Goal: Transaction & Acquisition: Purchase product/service

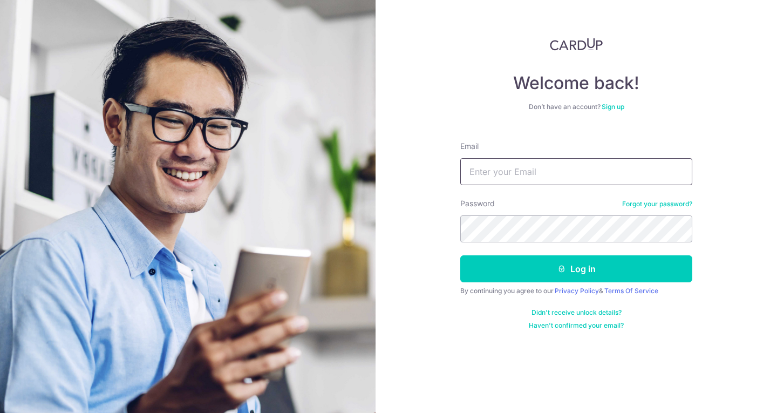
click at [503, 161] on input "Email" at bounding box center [577, 171] width 232 height 27
type input "[EMAIL_ADDRESS][DOMAIN_NAME]"
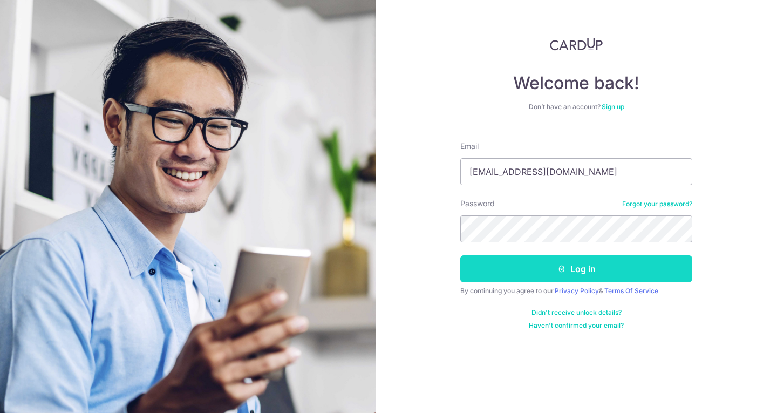
click at [594, 272] on button "Log in" at bounding box center [577, 268] width 232 height 27
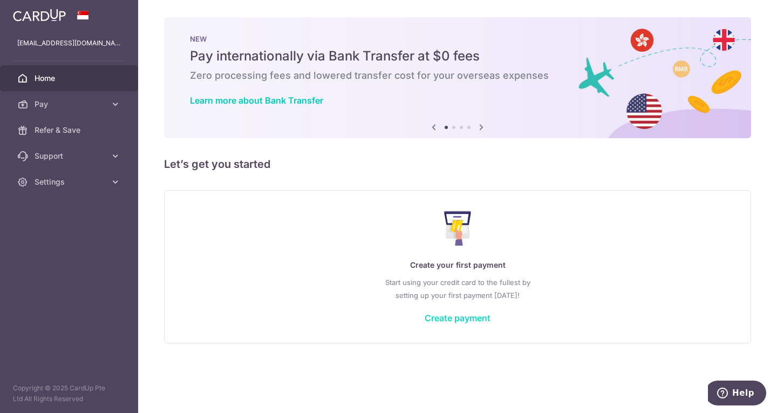
click at [465, 316] on link "Create payment" at bounding box center [458, 318] width 66 height 11
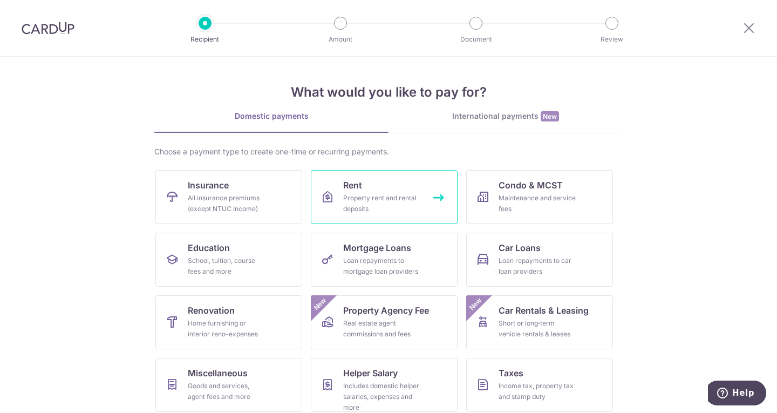
click at [391, 208] on div "Property rent and rental deposits" at bounding box center [382, 204] width 78 height 22
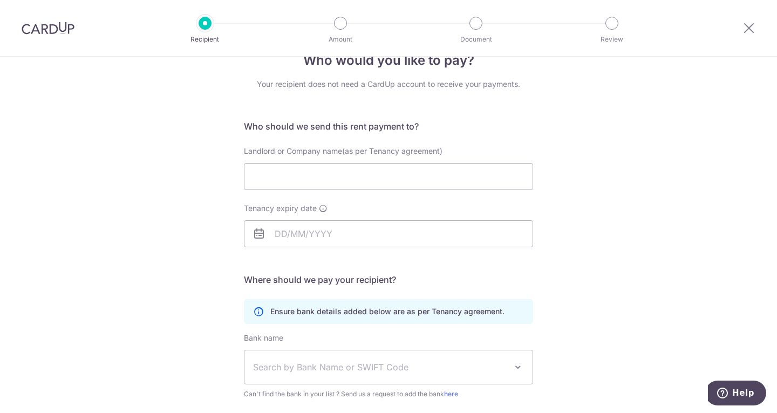
scroll to position [28, 0]
click at [749, 26] on icon at bounding box center [749, 27] width 13 height 13
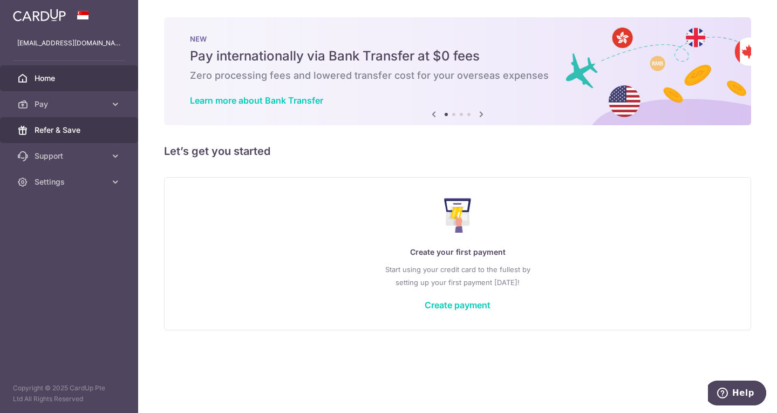
click at [84, 132] on span "Refer & Save" at bounding box center [70, 130] width 71 height 11
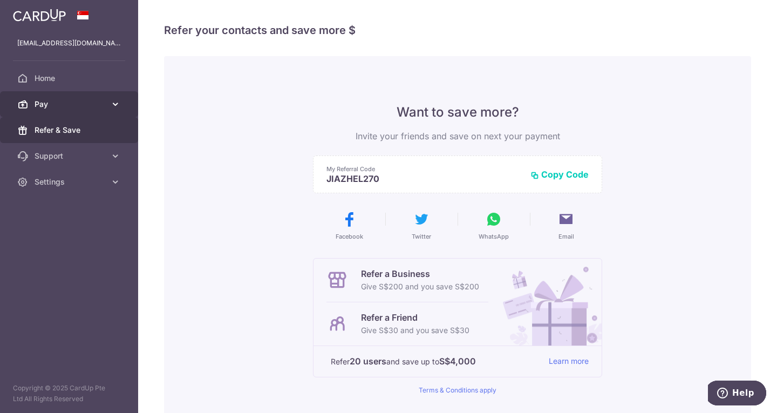
click at [107, 105] on link "Pay" at bounding box center [69, 104] width 138 height 26
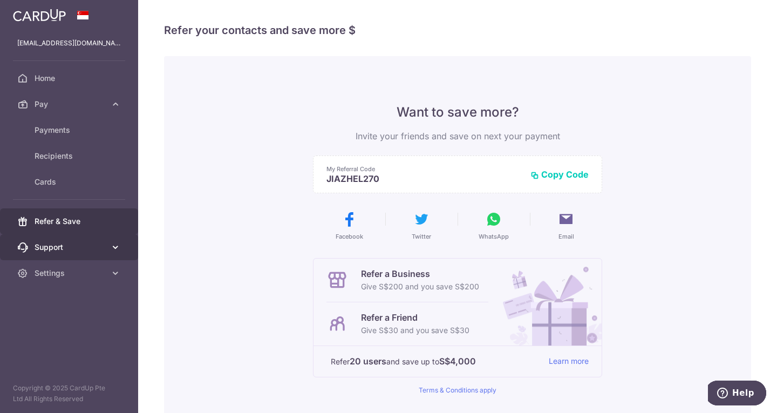
click at [114, 244] on icon at bounding box center [115, 247] width 11 height 11
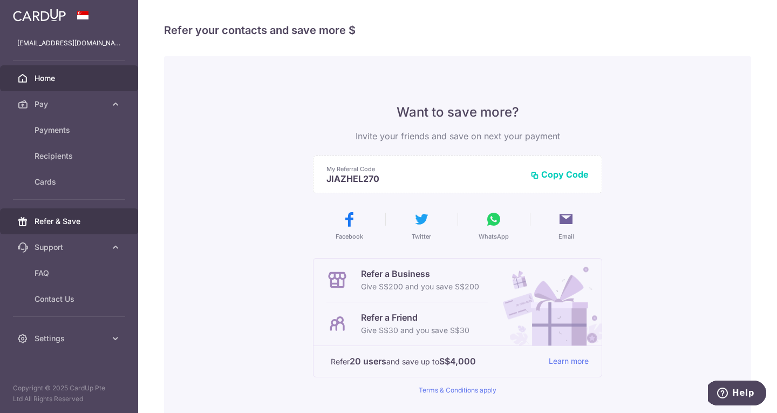
click at [101, 84] on link "Home" at bounding box center [69, 78] width 138 height 26
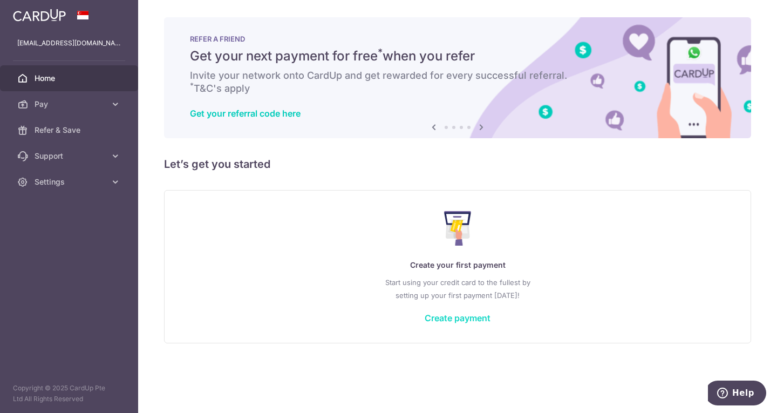
click at [460, 317] on link "Create payment" at bounding box center [458, 318] width 66 height 11
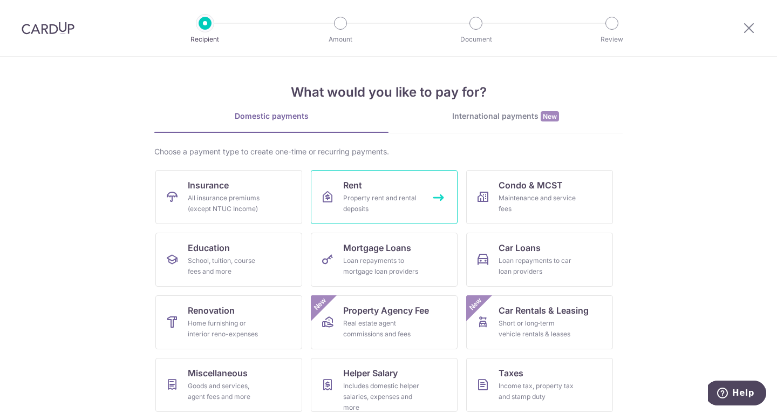
scroll to position [28, 0]
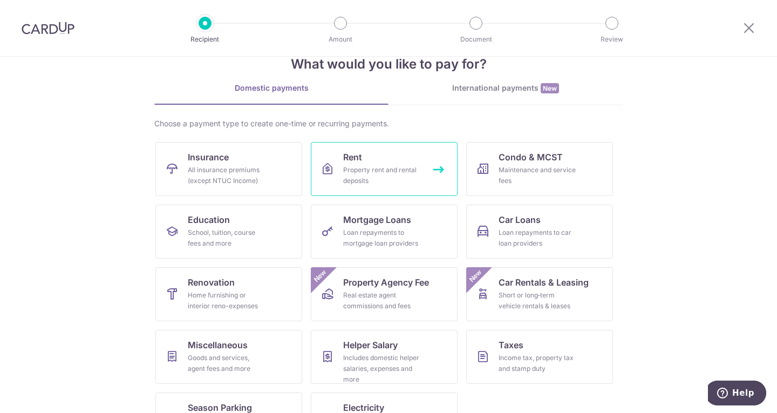
click at [372, 157] on link "Rent Property rent and rental deposits" at bounding box center [384, 169] width 147 height 54
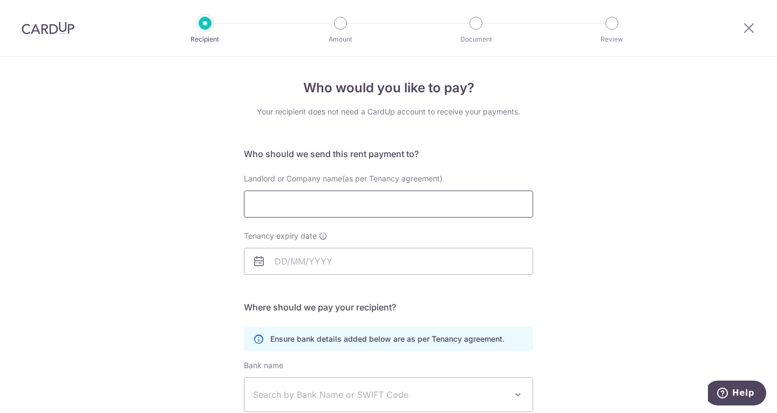
click at [331, 206] on input "Landlord or Company name(as per Tenancy agreement)" at bounding box center [388, 204] width 289 height 27
paste input "MUCH2BLOOM PTE. LTD."
click at [254, 204] on input "MUCH2BLOOM PTE. LTD." at bounding box center [388, 204] width 289 height 27
type input "MUCH2BLOOM PTE. LTD."
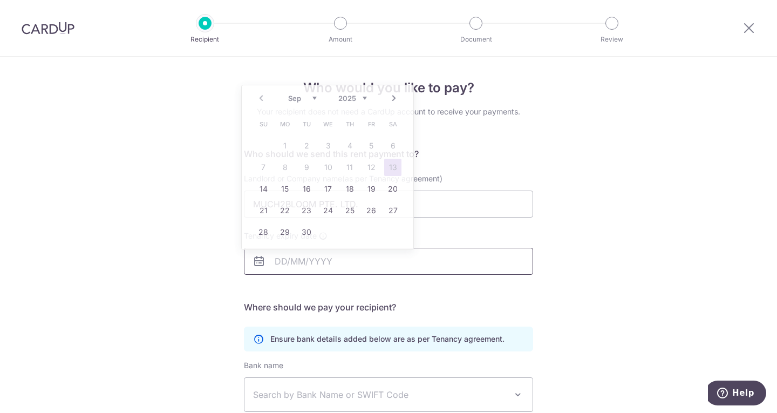
click at [279, 255] on input "Tenancy expiry date" at bounding box center [388, 261] width 289 height 27
type input "28/06/2026"
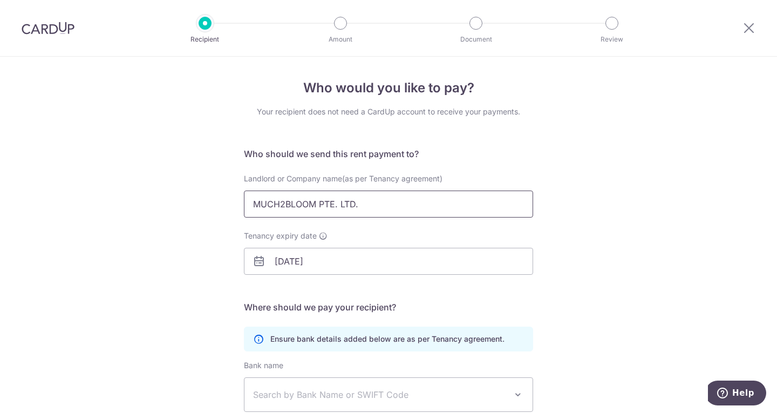
click at [517, 198] on input "MUCH2BLOOM PTE. LTD." at bounding box center [388, 204] width 289 height 27
click at [517, 158] on h5 "Who should we send this rent payment to?" at bounding box center [388, 153] width 289 height 13
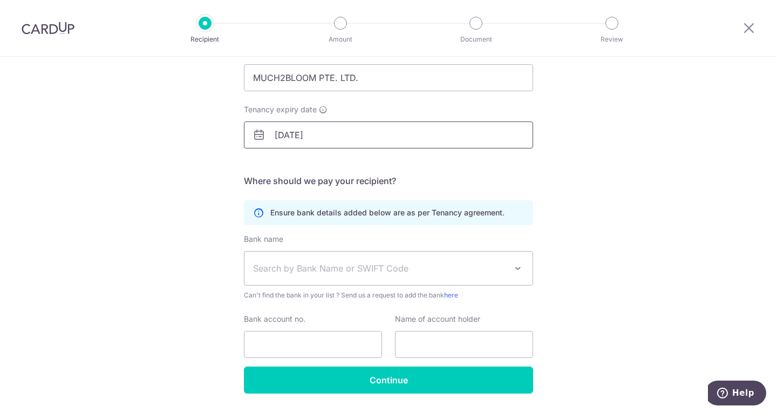
scroll to position [127, 0]
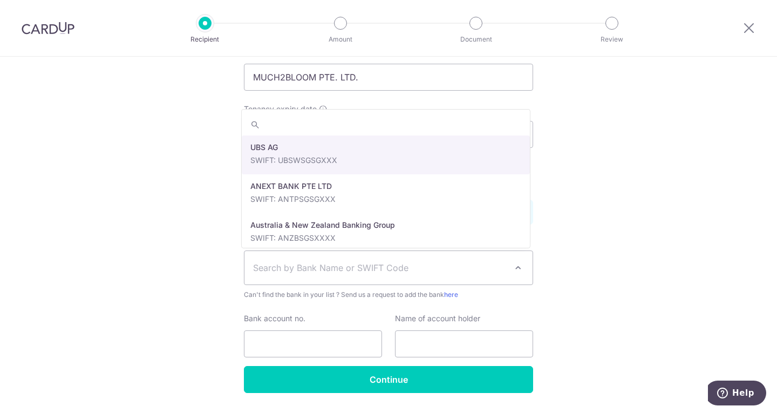
click at [320, 262] on span "Search by Bank Name or SWIFT Code" at bounding box center [380, 267] width 254 height 13
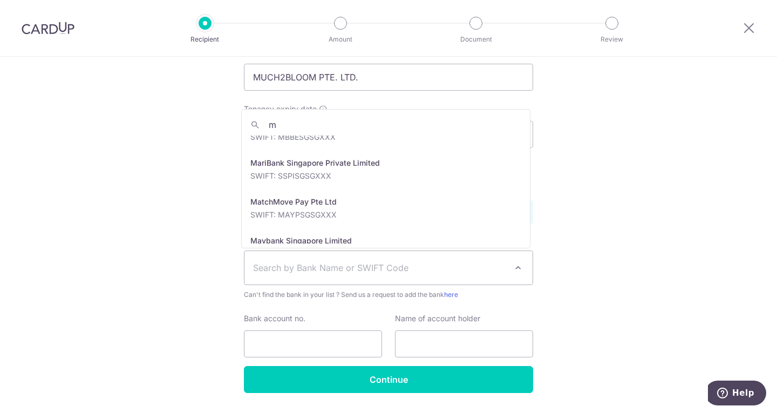
scroll to position [0, 0]
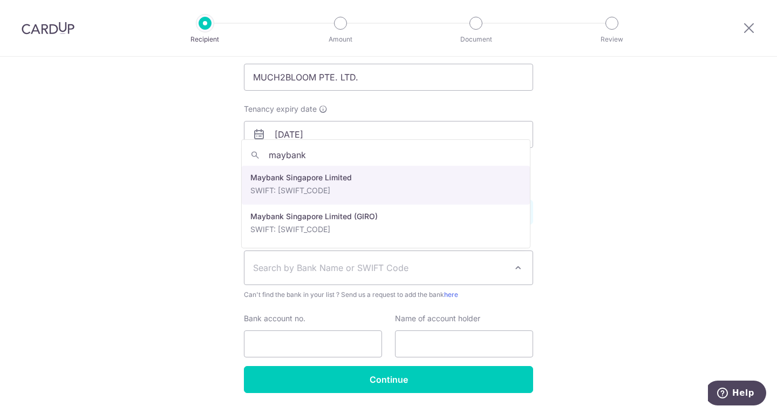
type input "maybank"
select select "10"
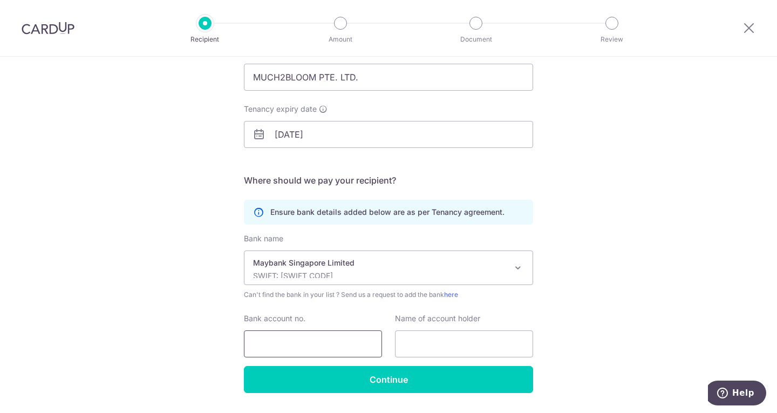
click at [304, 336] on input "Bank account no." at bounding box center [313, 343] width 138 height 27
click at [306, 343] on input "040210" at bounding box center [313, 343] width 138 height 27
type input "04021084554"
click at [437, 340] on input "text" at bounding box center [464, 343] width 138 height 27
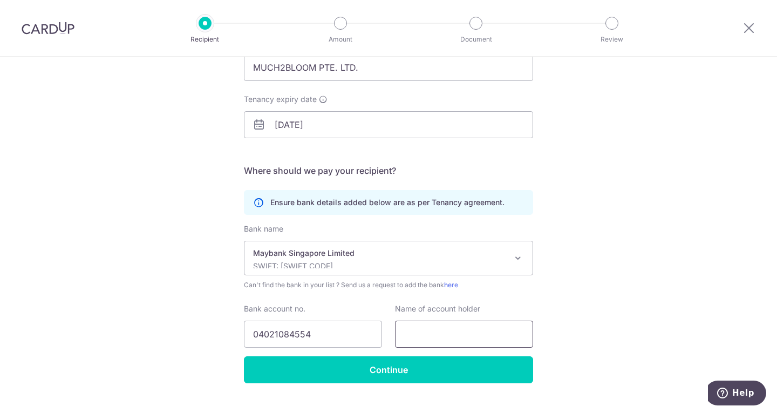
scroll to position [137, 0]
paste input "MUCH2BLOOM PTE. LTD.”."
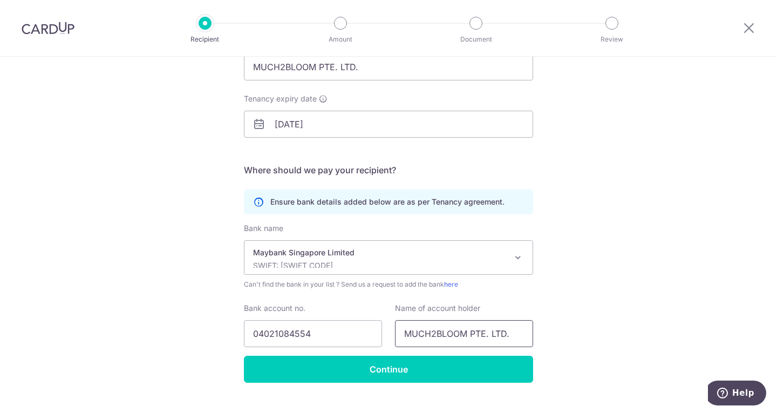
type input "MUCH2BLOOM PTE. LTD."
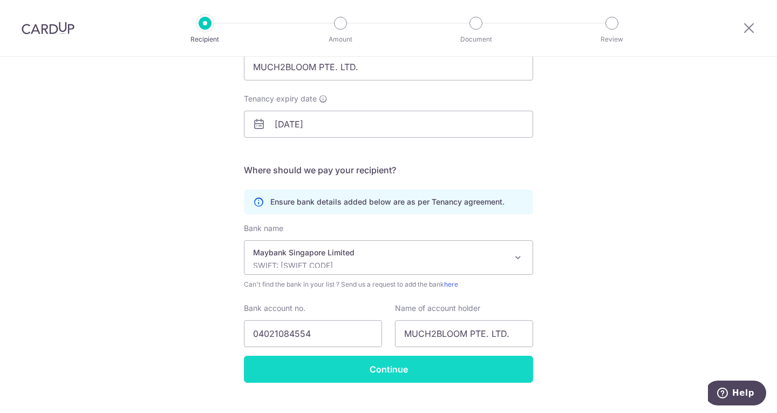
click at [378, 366] on input "Continue" at bounding box center [388, 369] width 289 height 27
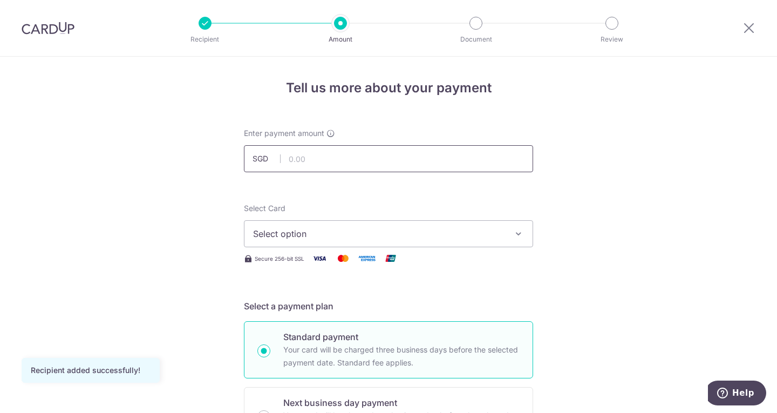
click at [330, 154] on input "text" at bounding box center [388, 158] width 289 height 27
type input "1,150.00"
click at [308, 227] on button "Select option" at bounding box center [388, 233] width 289 height 27
click at [304, 261] on span "Add credit card" at bounding box center [399, 264] width 252 height 11
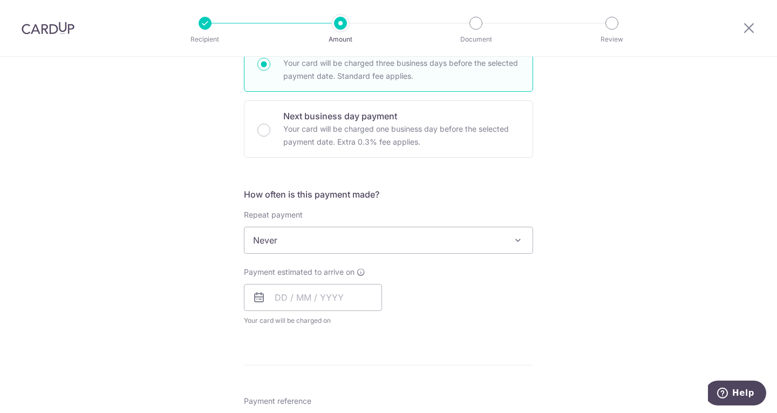
scroll to position [584, 0]
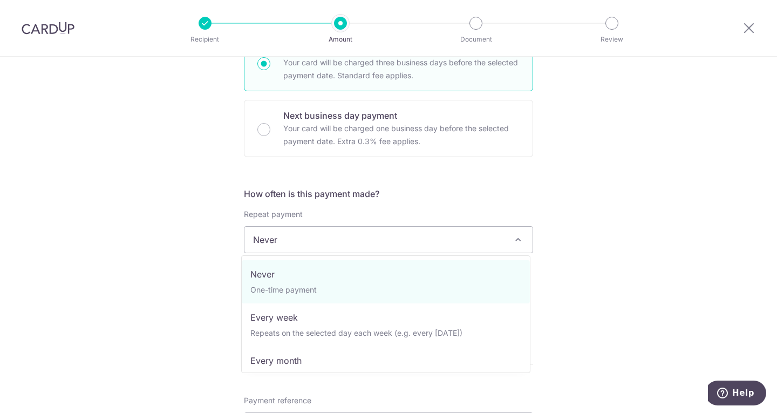
click at [310, 234] on span "Never" at bounding box center [389, 240] width 288 height 26
select select "3"
type input "28/06/2026"
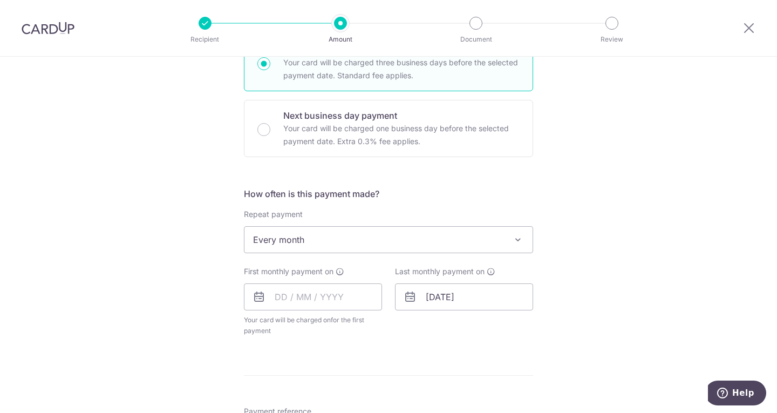
scroll to position [659, 0]
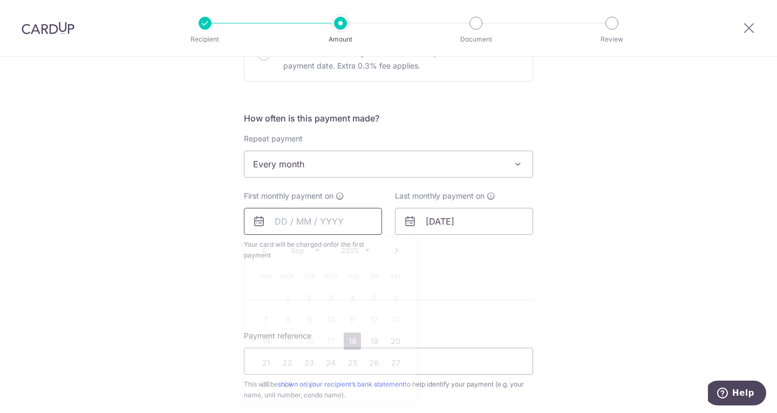
click at [274, 222] on input "text" at bounding box center [313, 221] width 138 height 27
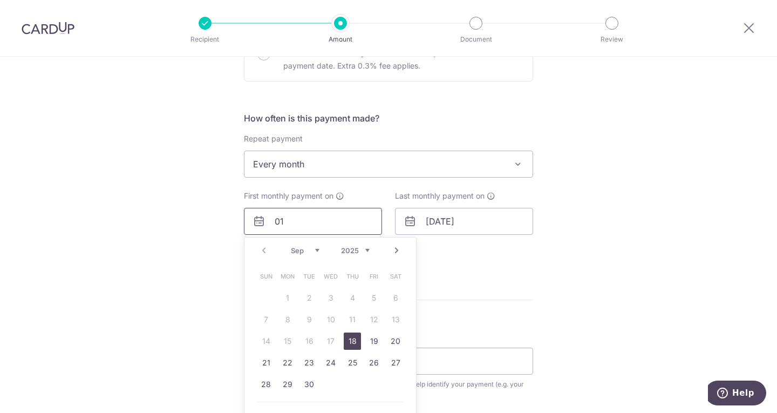
type input "0"
click at [395, 249] on link "Next" at bounding box center [396, 250] width 13 height 13
click at [331, 296] on link "1" at bounding box center [330, 297] width 17 height 17
type input "01/10/2025"
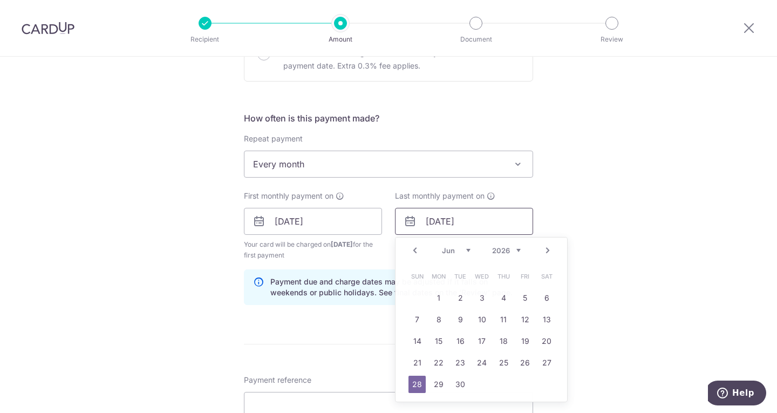
click at [476, 224] on input "[DATE]" at bounding box center [464, 221] width 138 height 27
click at [435, 295] on link "1" at bounding box center [438, 297] width 17 height 17
type input "01/06/2026"
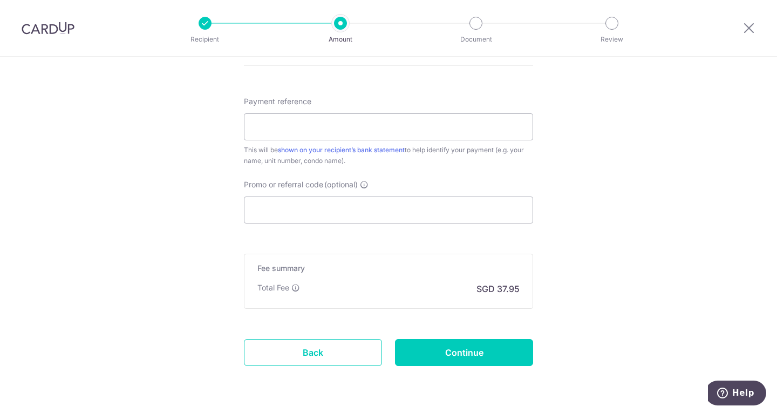
scroll to position [938, 0]
click at [321, 209] on input "Promo or referral code (optional)" at bounding box center [388, 209] width 289 height 27
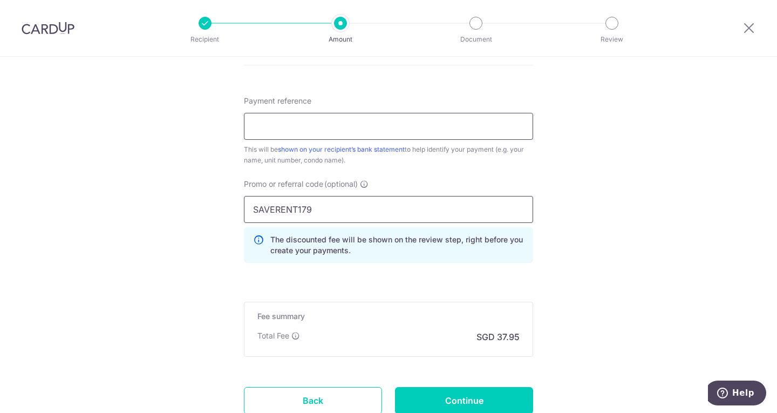
type input "SAVERENT179"
click at [301, 132] on input "Payment reference" at bounding box center [388, 126] width 289 height 27
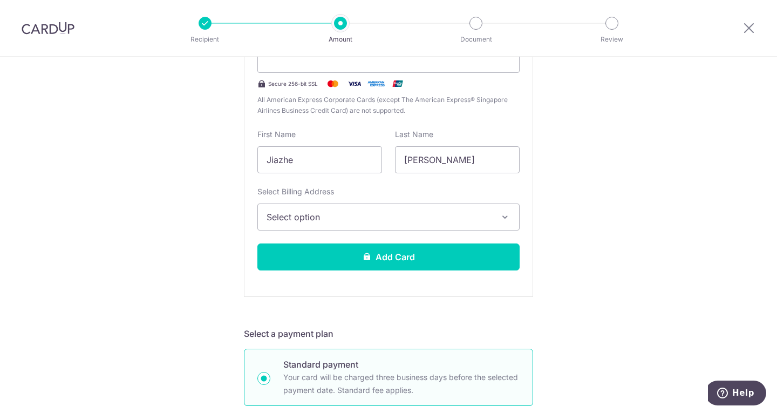
scroll to position [261, 0]
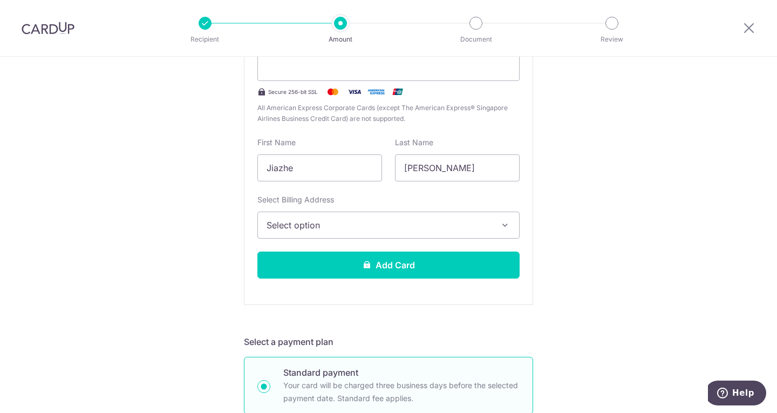
click at [374, 227] on span "Select option" at bounding box center [379, 225] width 225 height 13
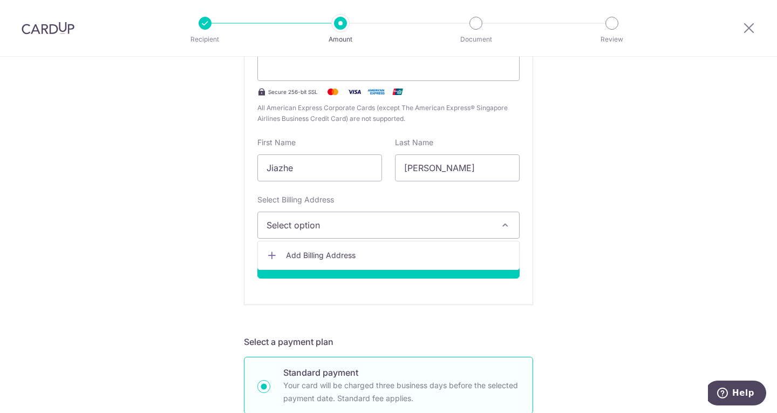
click at [342, 256] on span "Add Billing Address" at bounding box center [398, 255] width 225 height 11
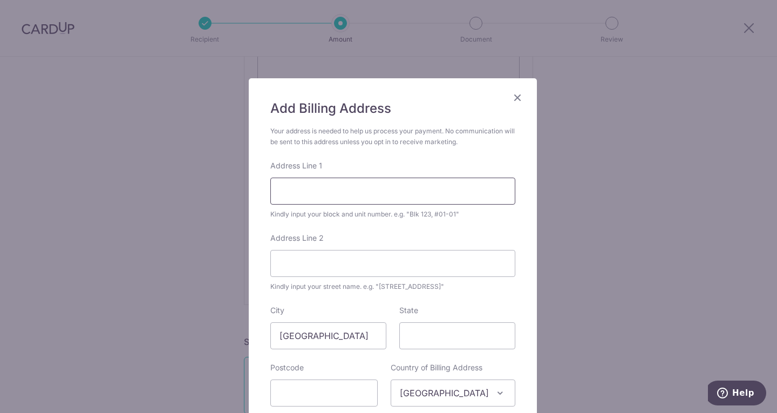
click at [327, 187] on input "Address Line 1" at bounding box center [392, 191] width 245 height 27
click at [550, 191] on div "Add Billing Address Your address is needed to help us process your payment. No …" at bounding box center [388, 206] width 777 height 413
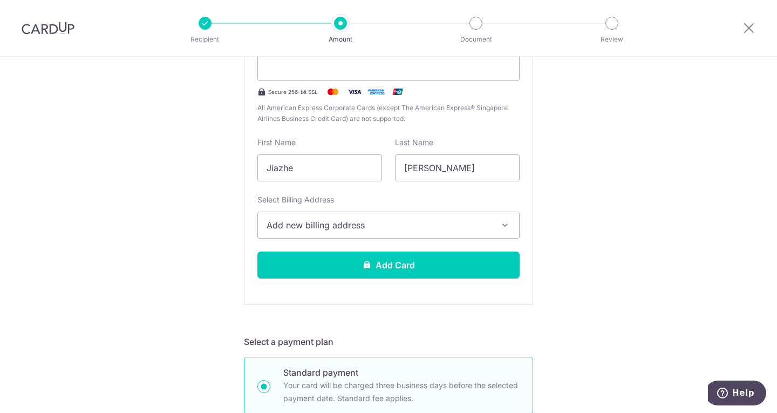
click at [335, 220] on span "Add new billing address" at bounding box center [379, 225] width 225 height 13
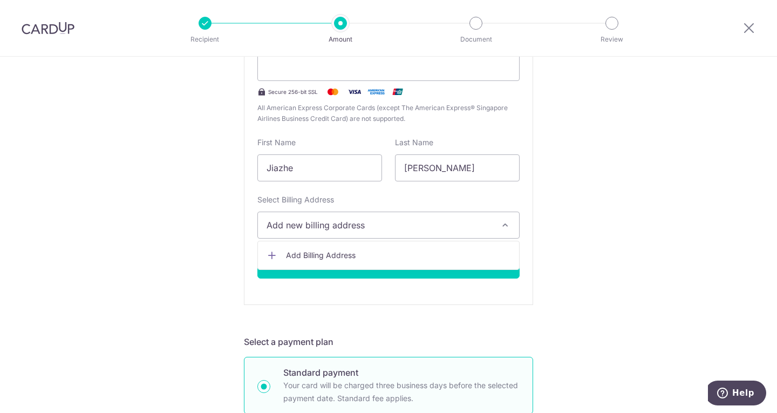
click at [335, 245] on ul "Add Billing Address" at bounding box center [389, 255] width 262 height 29
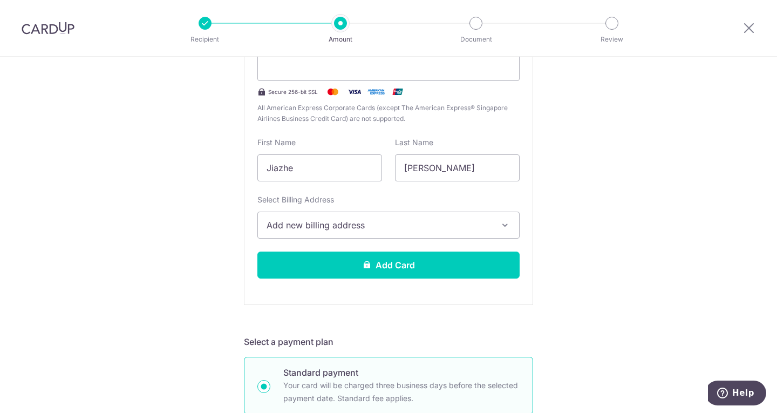
click at [320, 224] on span "Add new billing address" at bounding box center [379, 225] width 225 height 13
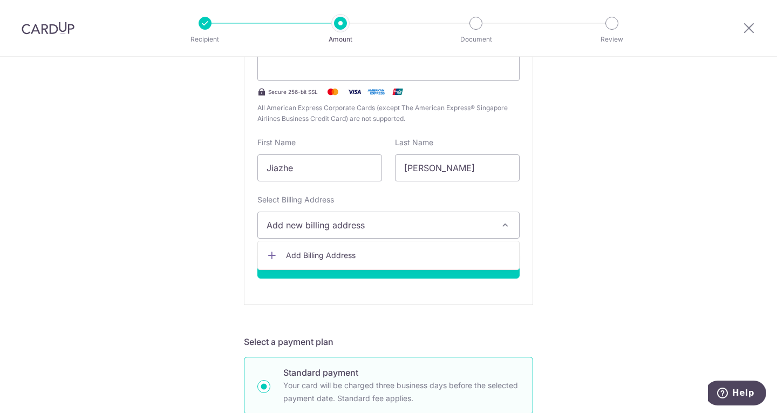
click at [320, 257] on span "Add Billing Address" at bounding box center [398, 255] width 225 height 11
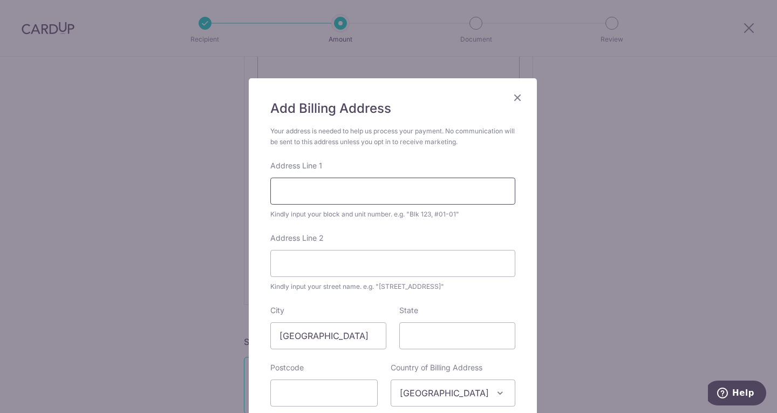
click at [324, 186] on input "Address Line 1" at bounding box center [392, 191] width 245 height 27
type input "£"
type input "#13-03"
click at [317, 270] on input "Address Line 2" at bounding box center [392, 263] width 245 height 27
type input "30 Sturdee Road"
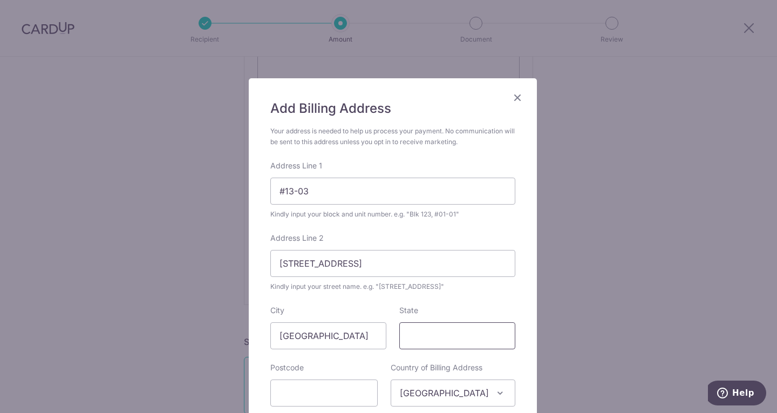
click at [461, 337] on input "State" at bounding box center [458, 335] width 116 height 27
type input "S"
click at [313, 395] on input "text" at bounding box center [323, 393] width 107 height 27
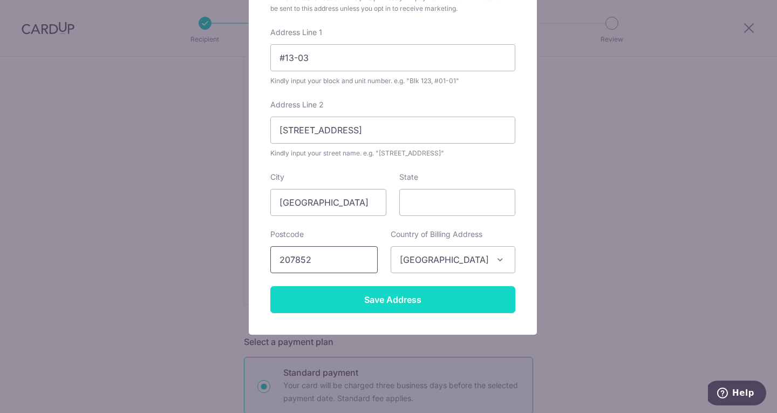
type input "207852"
click at [401, 297] on input "Save Address" at bounding box center [392, 299] width 245 height 27
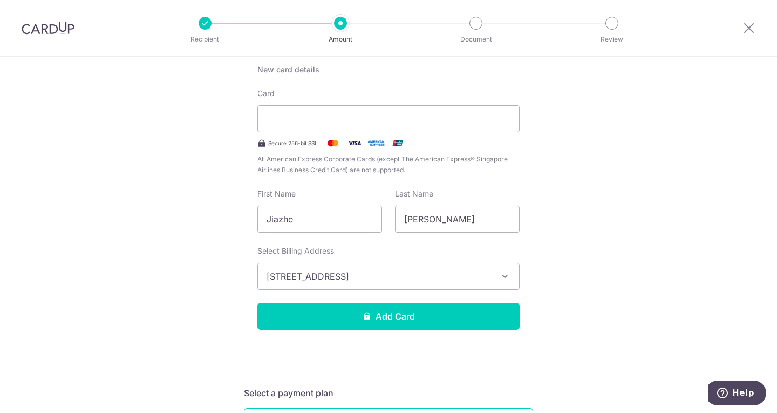
scroll to position [202, 0]
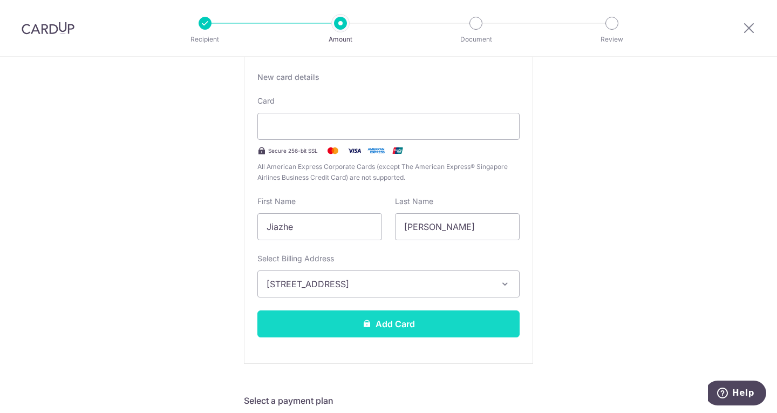
click at [308, 315] on button "Add Card" at bounding box center [389, 323] width 262 height 27
click at [412, 316] on button "Add Card" at bounding box center [389, 323] width 262 height 27
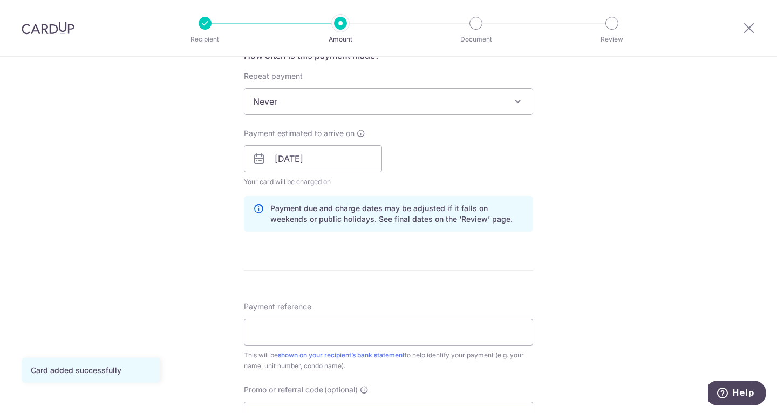
scroll to position [343, 0]
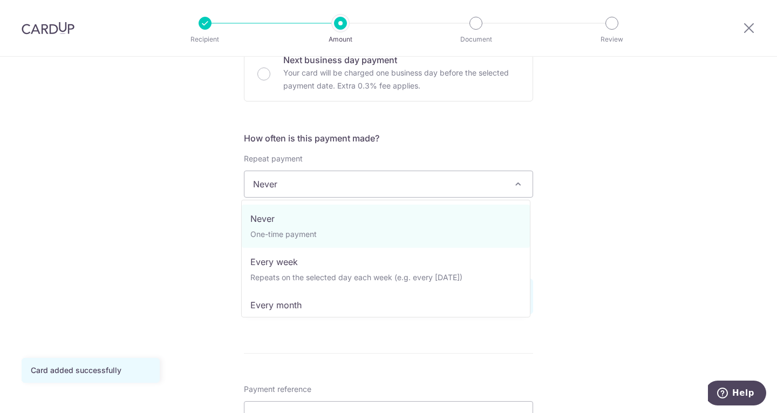
click at [343, 185] on span "Never" at bounding box center [389, 184] width 288 height 26
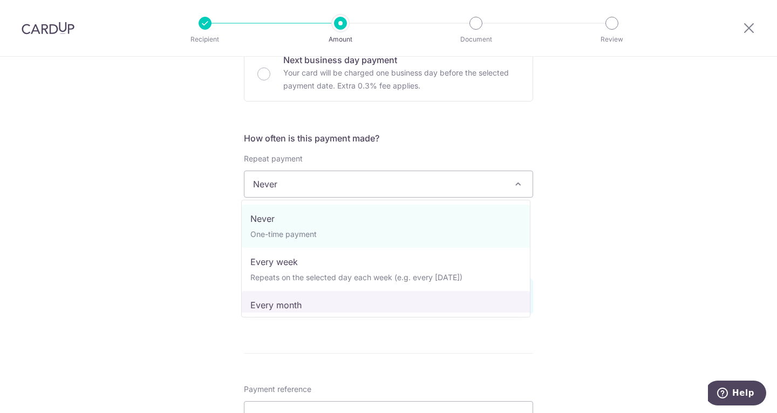
select select "3"
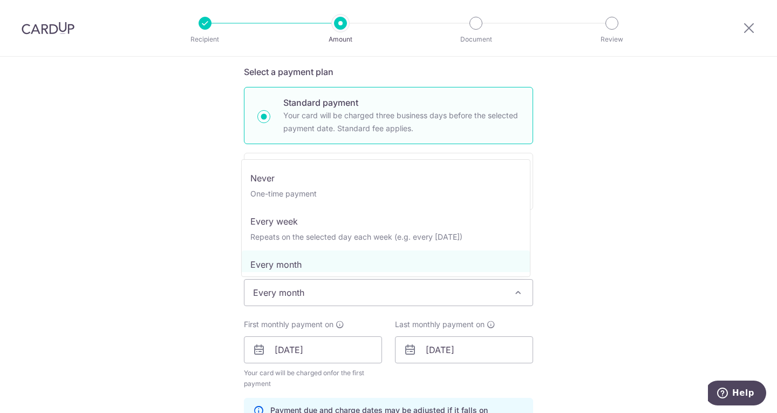
click at [322, 304] on span "Every month" at bounding box center [389, 293] width 288 height 26
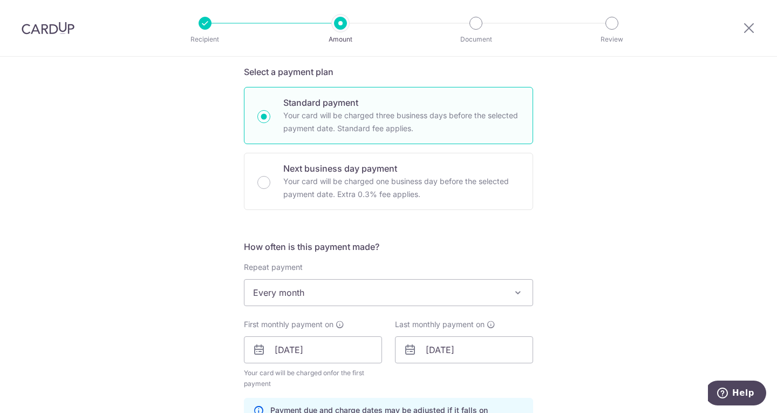
click at [651, 206] on div "Tell us more about your payment Enter payment amount SGD 1,150.00 1150.00 Card …" at bounding box center [388, 338] width 777 height 1032
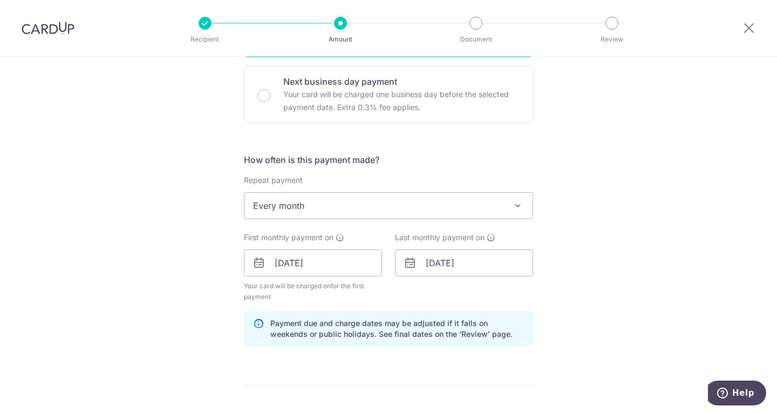
scroll to position [322, 0]
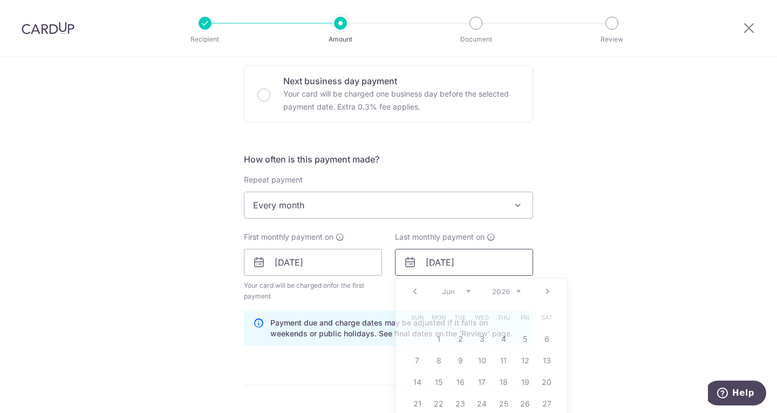
click at [460, 258] on input "[DATE]" at bounding box center [464, 262] width 138 height 27
click at [438, 338] on link "1" at bounding box center [438, 338] width 17 height 17
type input "[DATE]"
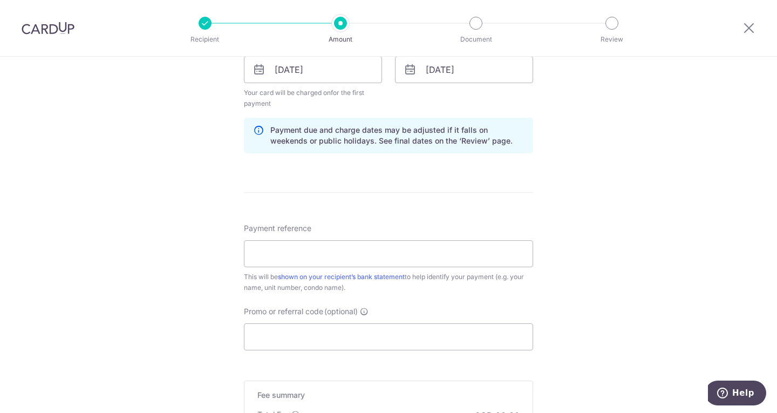
scroll to position [516, 0]
click at [373, 255] on input "Payment reference" at bounding box center [388, 252] width 289 height 27
type input "Kerrisdale C4"
click at [317, 327] on input "Promo or referral code (optional)" at bounding box center [388, 335] width 289 height 27
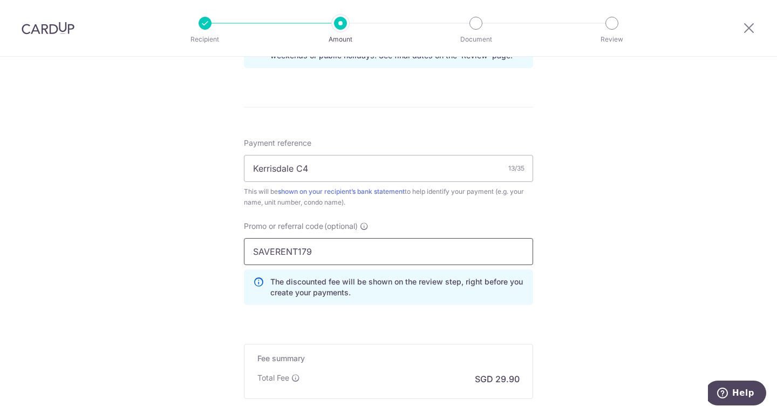
scroll to position [600, 0]
type input "SAVERENT179"
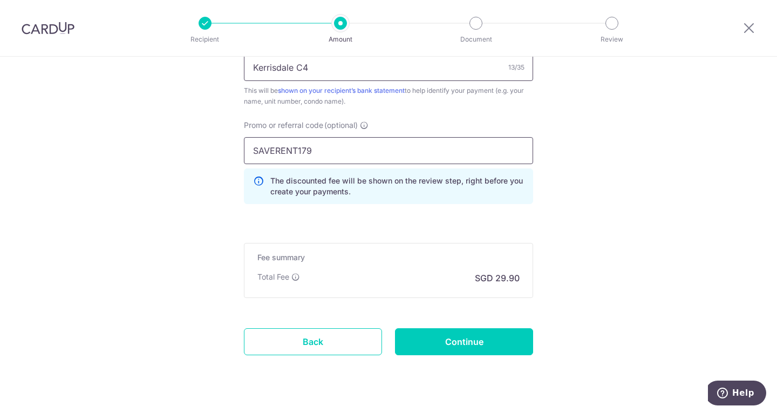
scroll to position [703, 0]
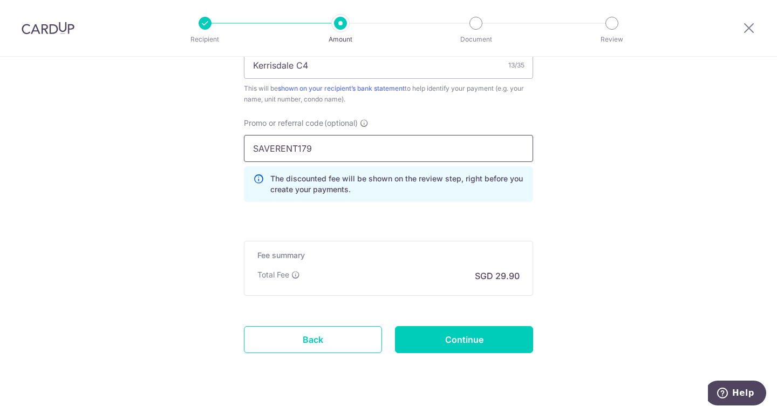
drag, startPoint x: 344, startPoint y: 145, endPoint x: 165, endPoint y: 134, distance: 179.1
click at [414, 117] on div "Payment reference Kerrisdale C4 13/35 This will be shown on your recipient’s ba…" at bounding box center [388, 123] width 289 height 176
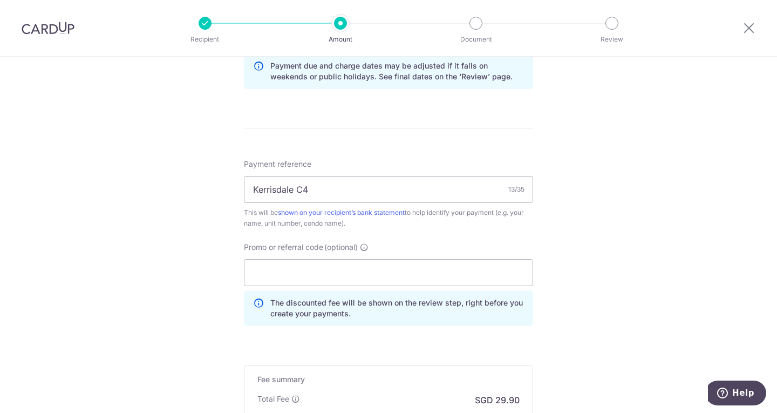
scroll to position [724, 0]
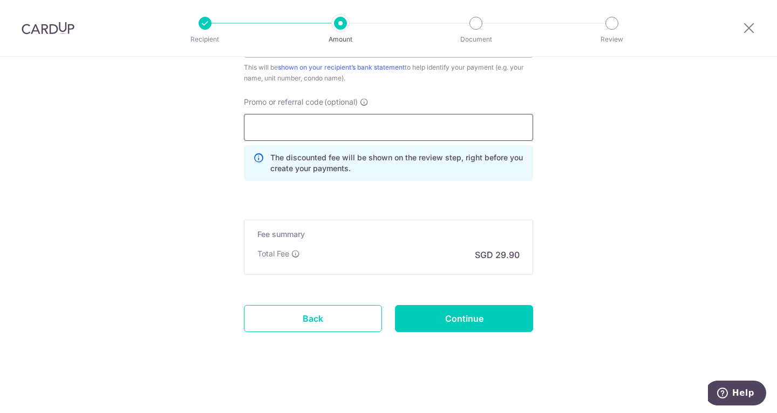
click at [369, 123] on input "Promo or referral code (optional)" at bounding box center [388, 127] width 289 height 27
paste input "SAVERENT179"
type input "SAVERENT179"
click at [439, 311] on input "Continue" at bounding box center [464, 318] width 138 height 27
type input "Create Schedule"
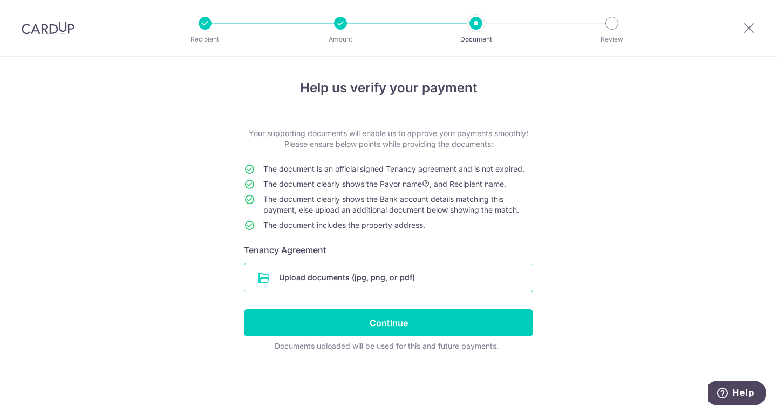
click at [356, 277] on input "file" at bounding box center [389, 277] width 288 height 28
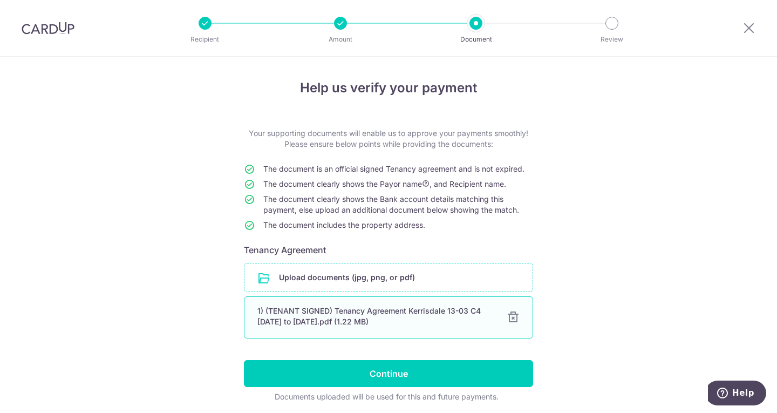
click at [512, 316] on div at bounding box center [513, 317] width 13 height 13
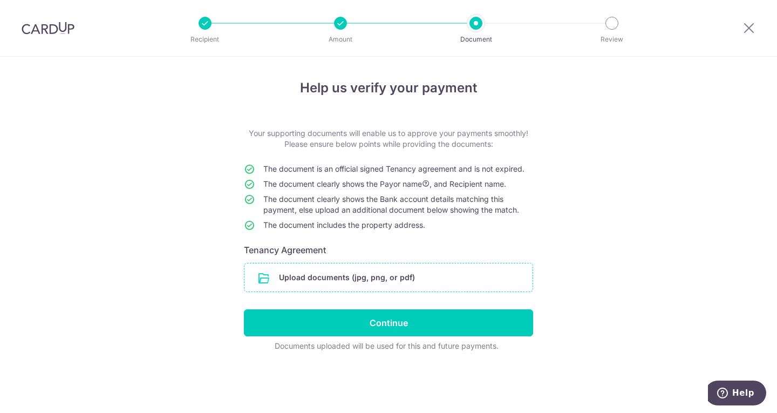
click at [373, 273] on input "file" at bounding box center [389, 277] width 288 height 28
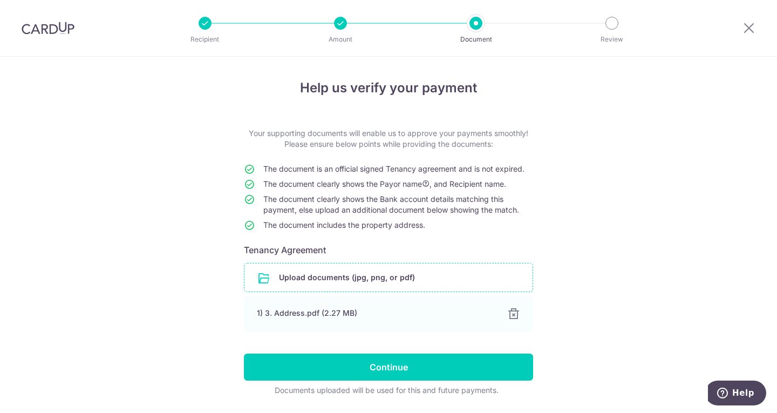
scroll to position [33, 0]
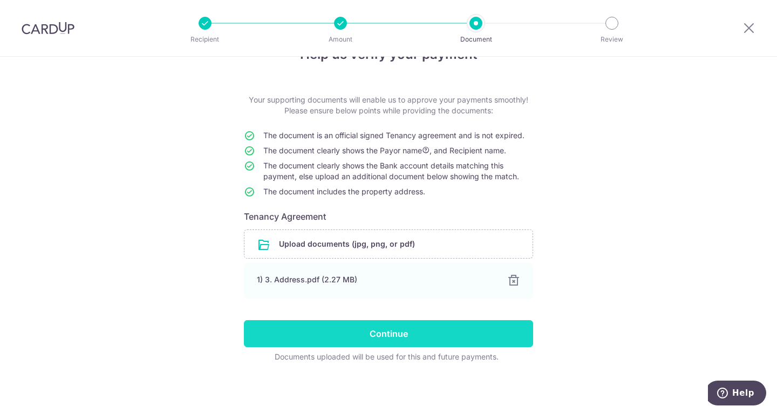
click at [392, 332] on input "Continue" at bounding box center [388, 333] width 289 height 27
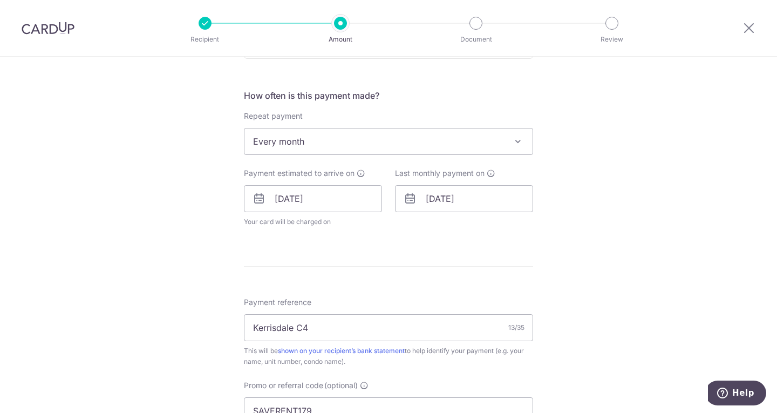
scroll to position [387, 0]
click at [444, 194] on input "01/06/2026" at bounding box center [464, 197] width 138 height 27
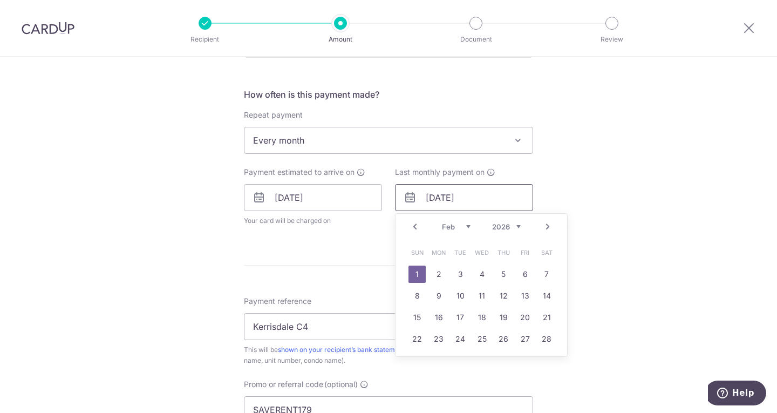
type input "[DATE]"
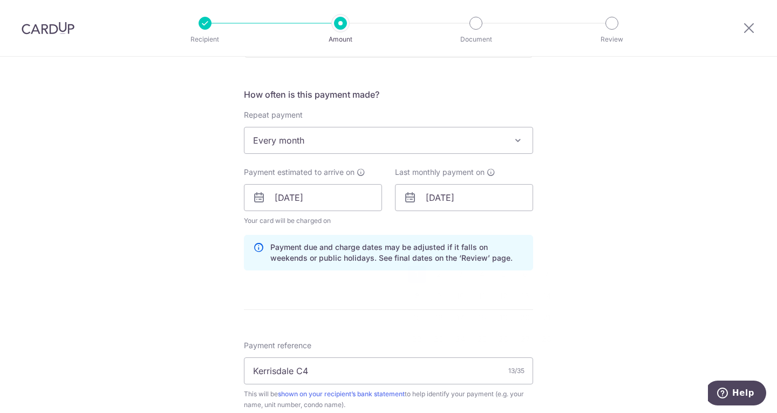
click at [579, 191] on div "Tell us more about your payment Enter payment amount SGD 1,150.00 1150.00 Selec…" at bounding box center [388, 205] width 777 height 1070
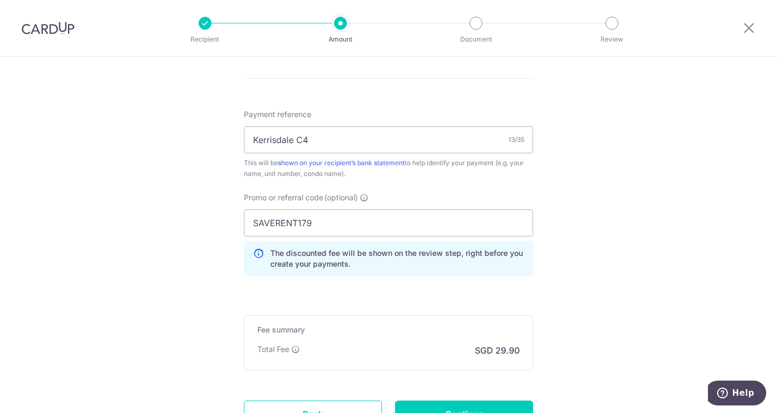
scroll to position [713, 0]
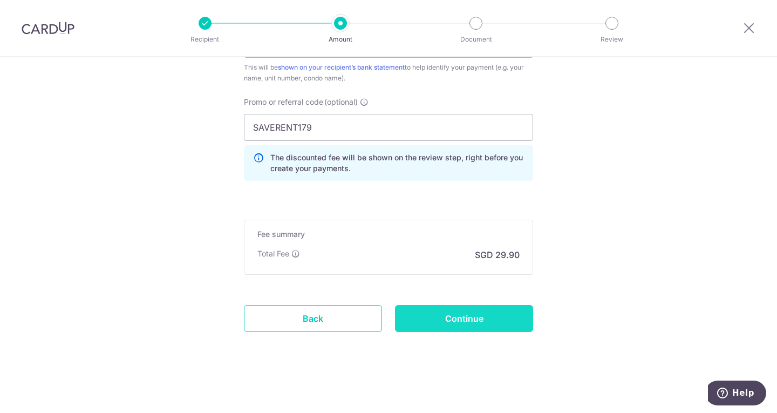
click at [472, 314] on input "Continue" at bounding box center [464, 318] width 138 height 27
type input "Update Schedule"
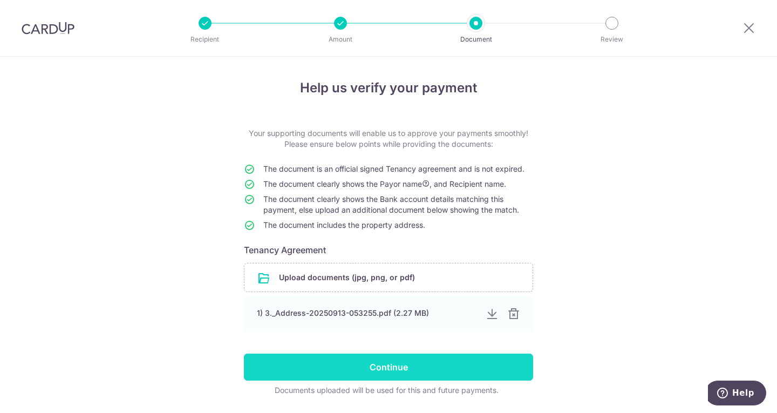
click at [416, 365] on input "Continue" at bounding box center [388, 367] width 289 height 27
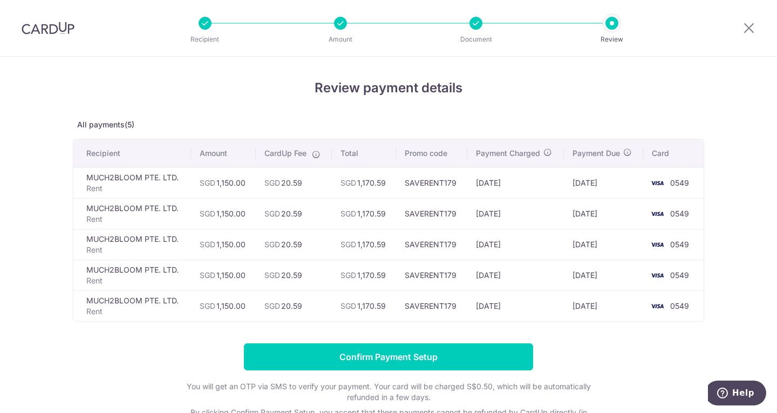
scroll to position [90, 0]
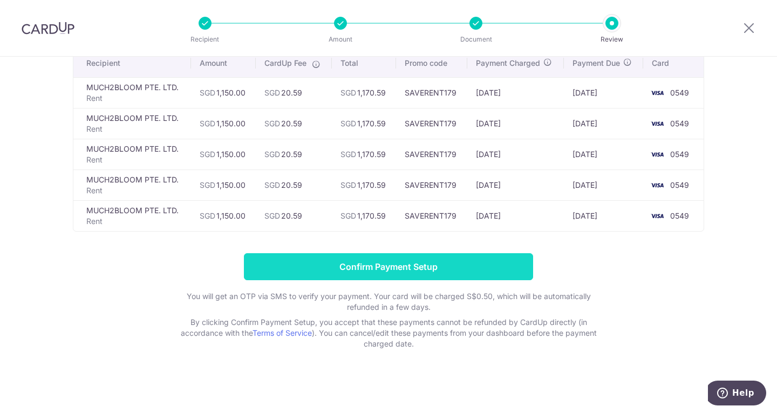
click at [435, 268] on input "Confirm Payment Setup" at bounding box center [388, 266] width 289 height 27
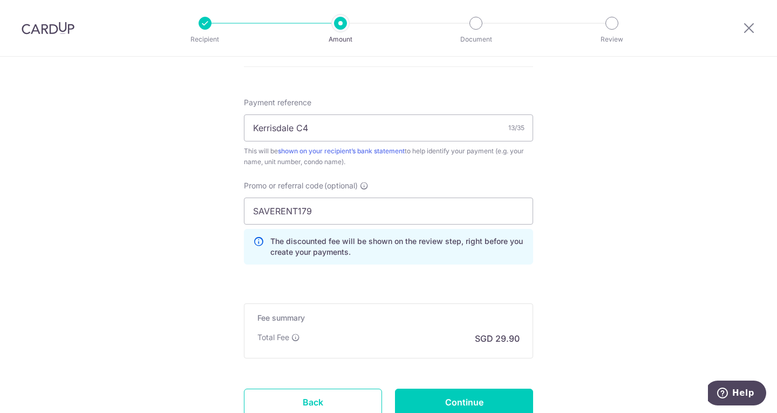
scroll to position [713, 0]
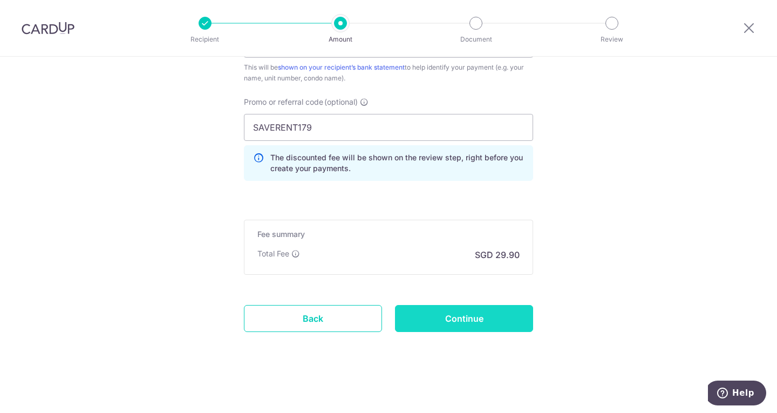
click at [462, 313] on input "Continue" at bounding box center [464, 318] width 138 height 27
type input "Update Schedule"
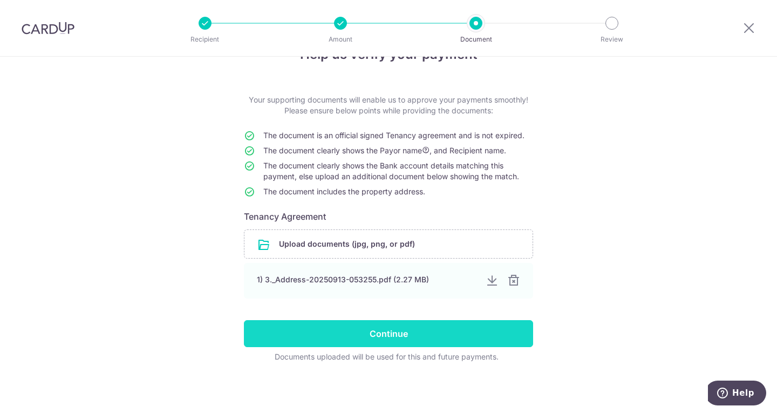
click at [413, 334] on input "Continue" at bounding box center [388, 333] width 289 height 27
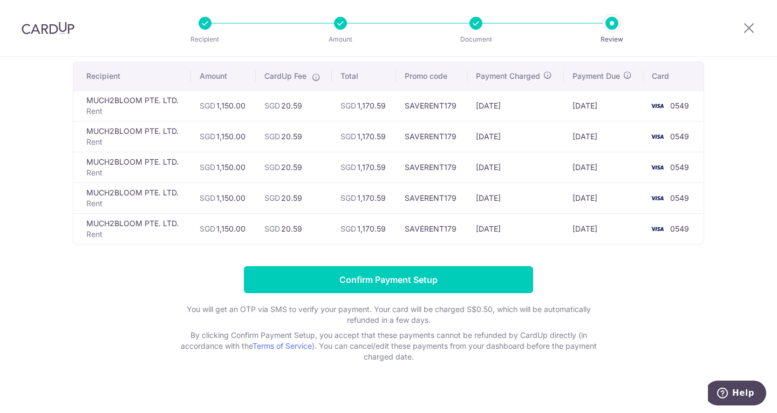
scroll to position [78, 0]
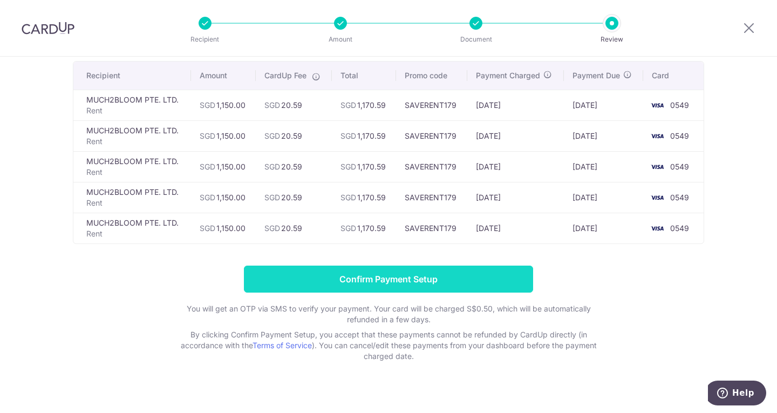
click at [401, 284] on input "Confirm Payment Setup" at bounding box center [388, 279] width 289 height 27
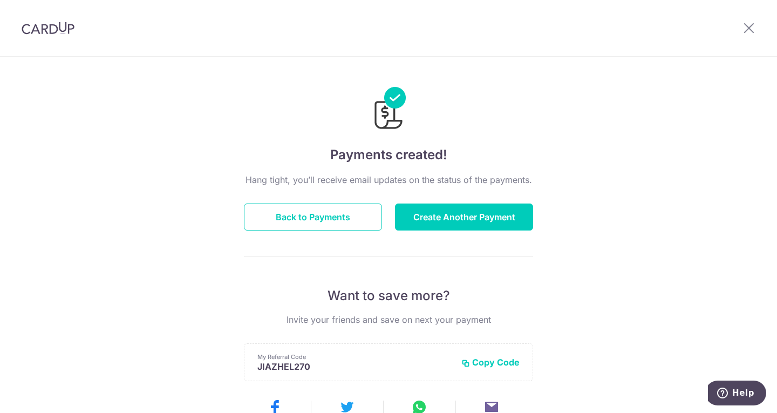
scroll to position [59, 0]
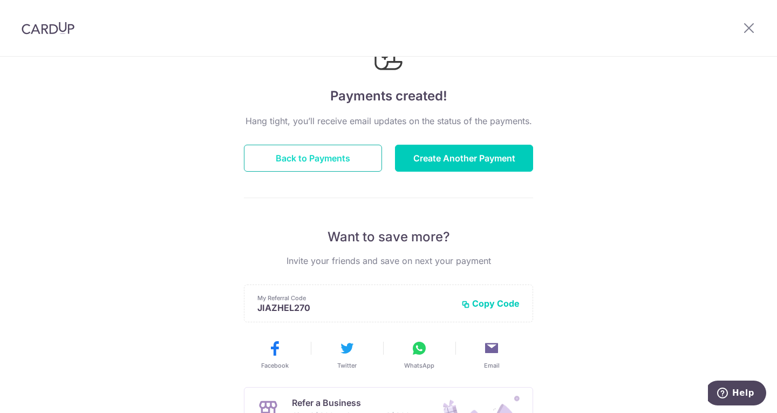
click at [306, 158] on button "Back to Payments" at bounding box center [313, 158] width 138 height 27
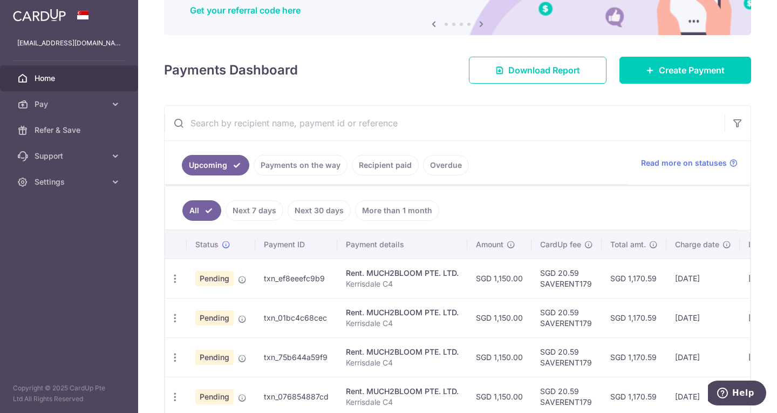
scroll to position [97, 0]
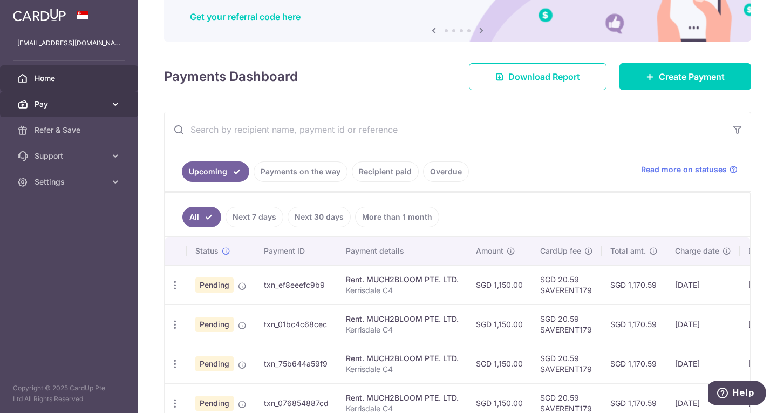
click at [100, 100] on span "Pay" at bounding box center [70, 104] width 71 height 11
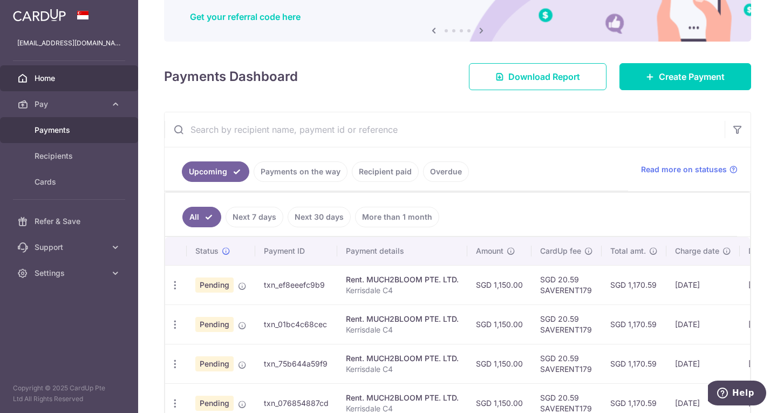
click at [65, 126] on span "Payments" at bounding box center [70, 130] width 71 height 11
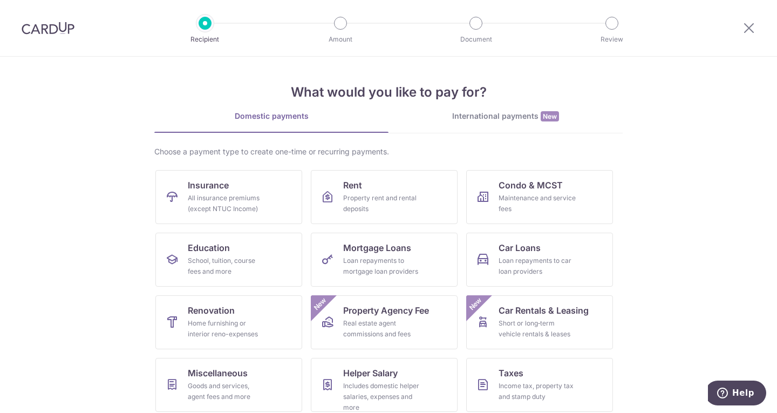
click at [59, 32] on img at bounding box center [48, 28] width 53 height 13
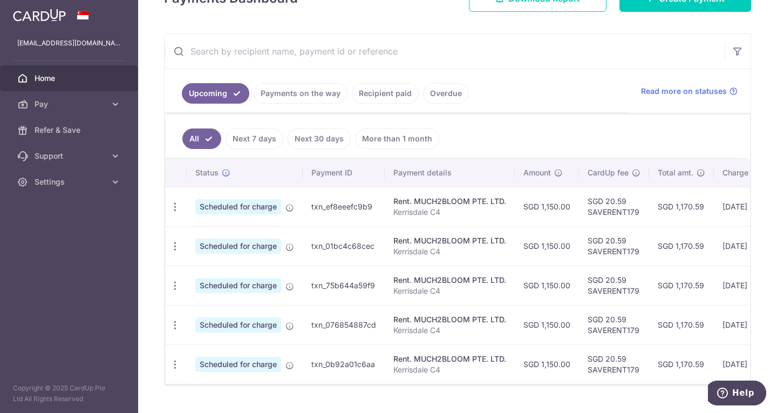
scroll to position [191, 0]
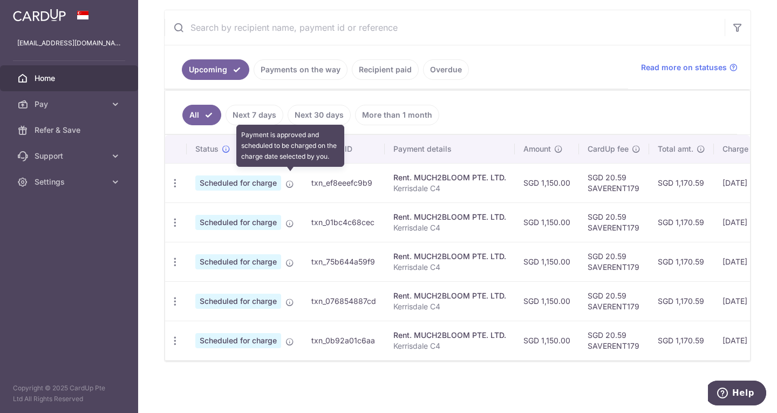
click at [292, 180] on icon at bounding box center [290, 184] width 9 height 9
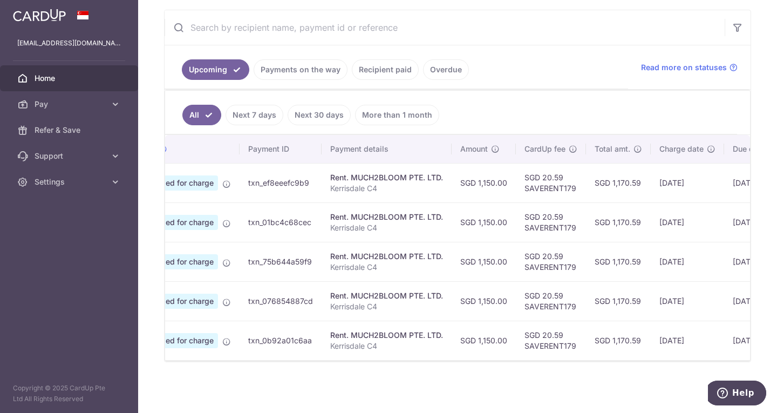
scroll to position [0, 0]
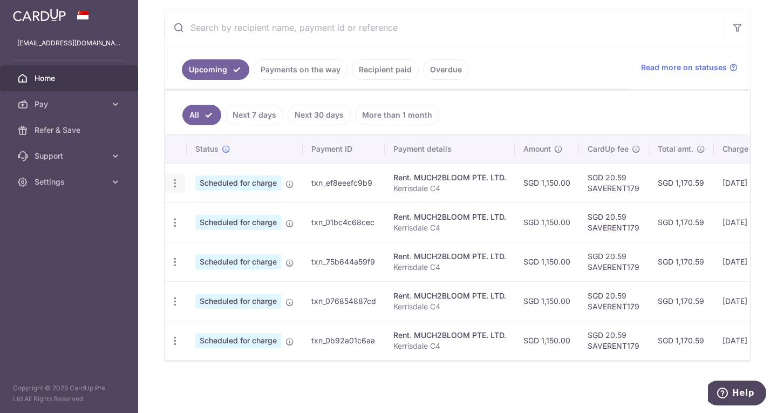
click at [178, 178] on icon "button" at bounding box center [175, 183] width 11 height 11
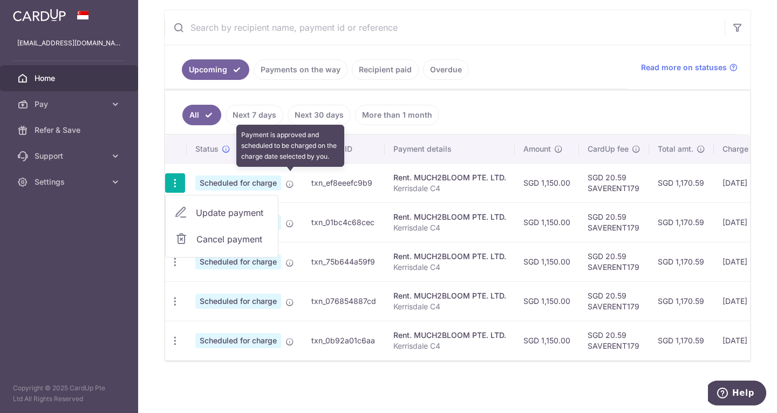
click at [291, 180] on icon at bounding box center [290, 184] width 9 height 9
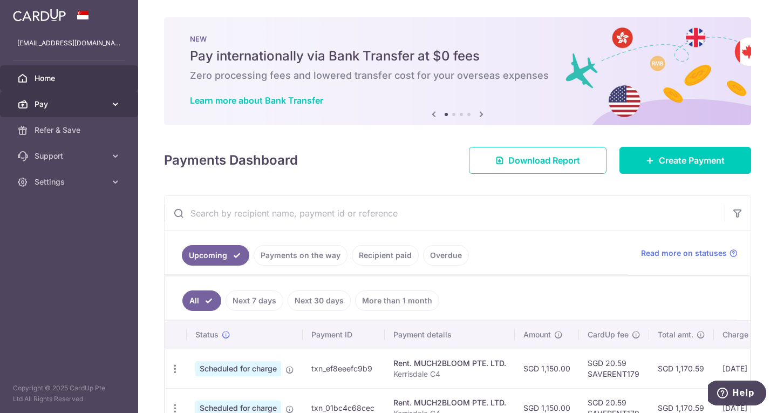
click at [115, 103] on icon at bounding box center [115, 104] width 11 height 11
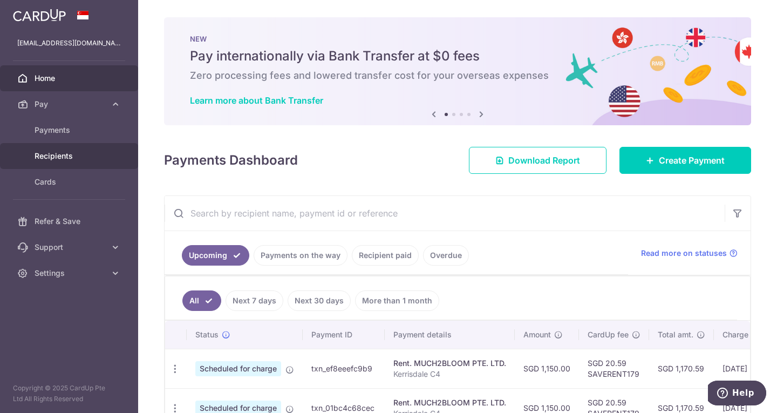
click at [71, 147] on link "Recipients" at bounding box center [69, 156] width 138 height 26
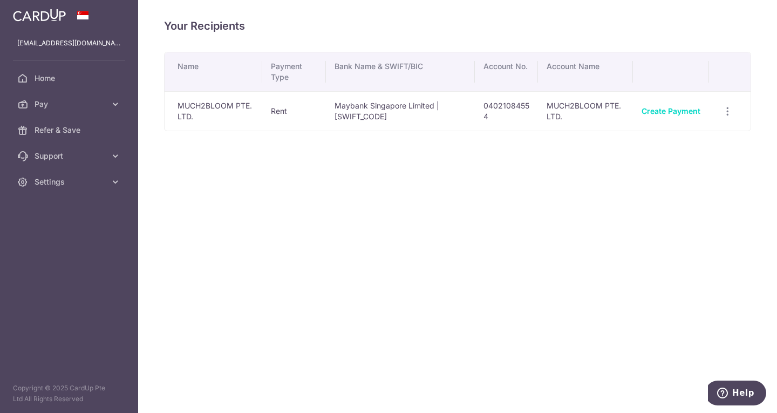
click at [644, 212] on div "Your Recipients Name Payment Type Bank Name & SWIFT/BIC Account No. Account Nam…" at bounding box center [457, 206] width 639 height 413
